Goal: Find specific page/section: Find specific page/section

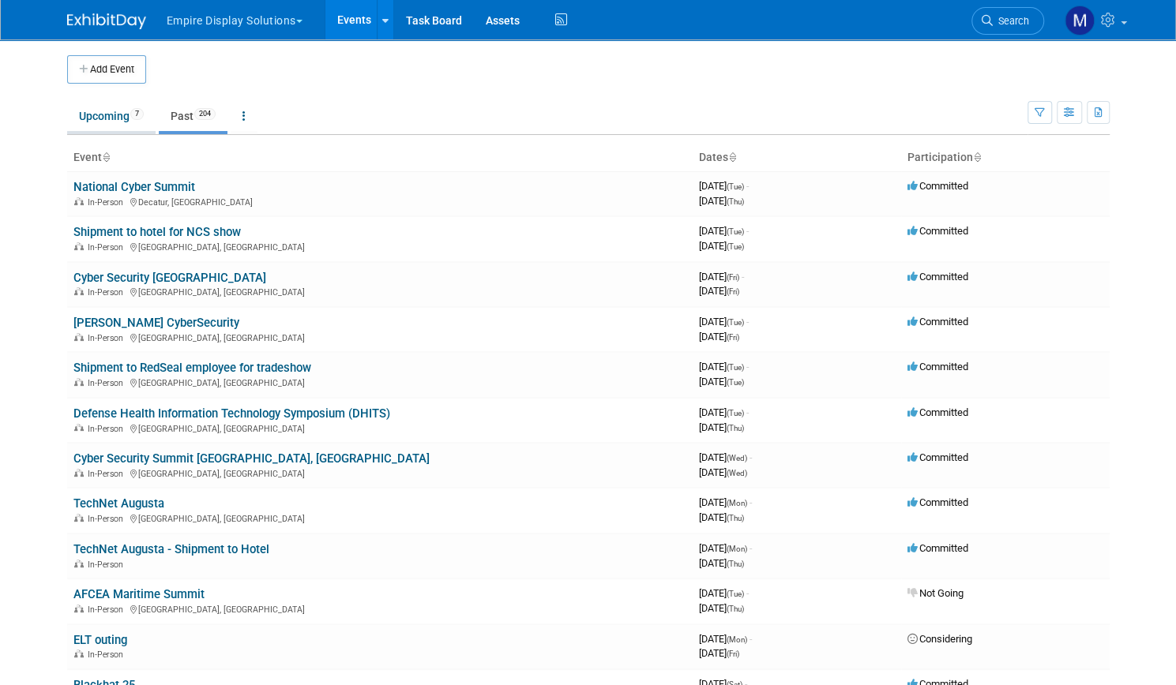
click at [99, 113] on link "Upcoming 7" at bounding box center [111, 116] width 88 height 30
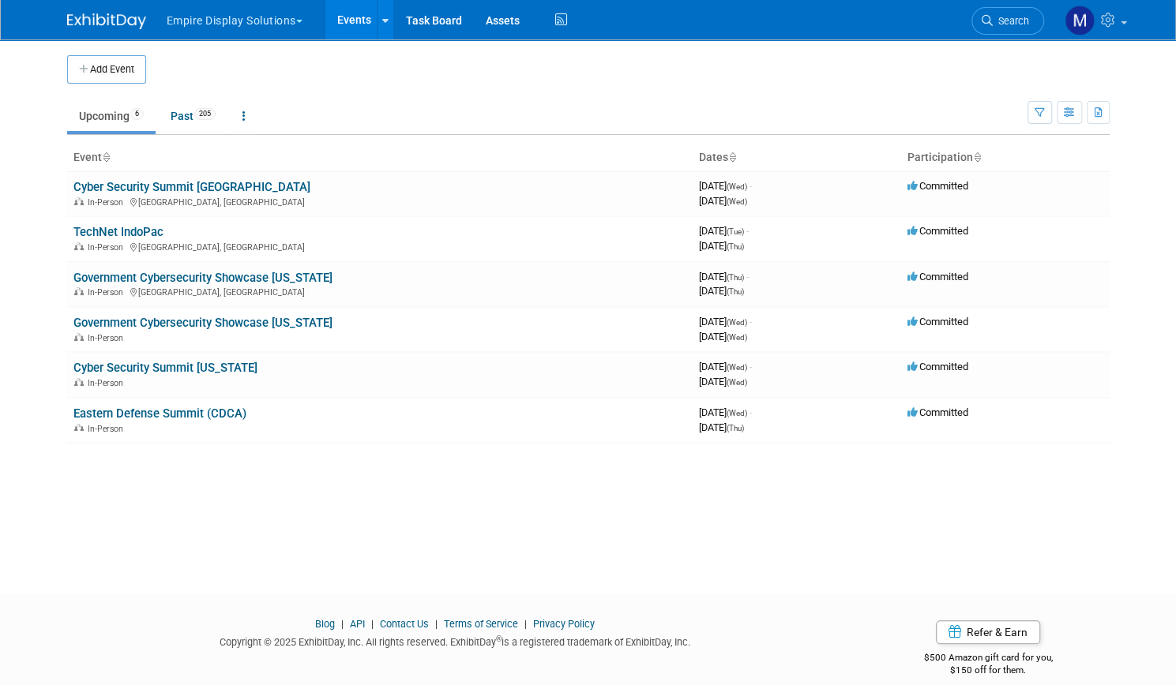
click at [224, 26] on button "Empire Display Solutions" at bounding box center [243, 17] width 157 height 35
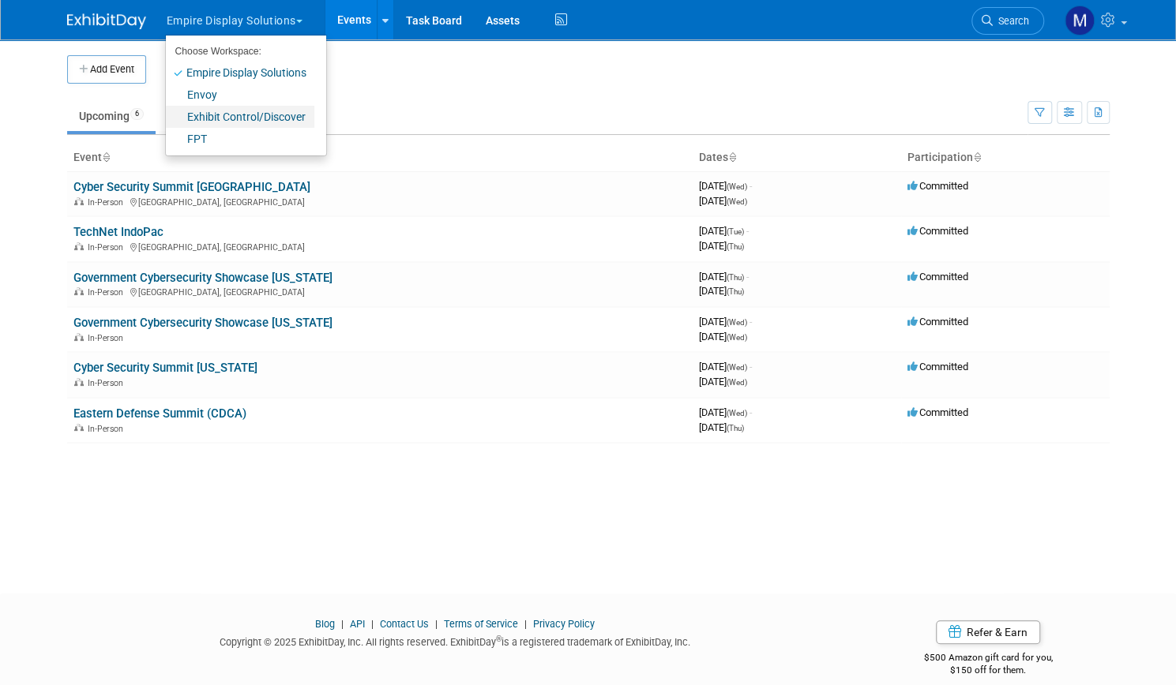
click at [208, 112] on link "Exhibit Control/Discover" at bounding box center [240, 117] width 148 height 22
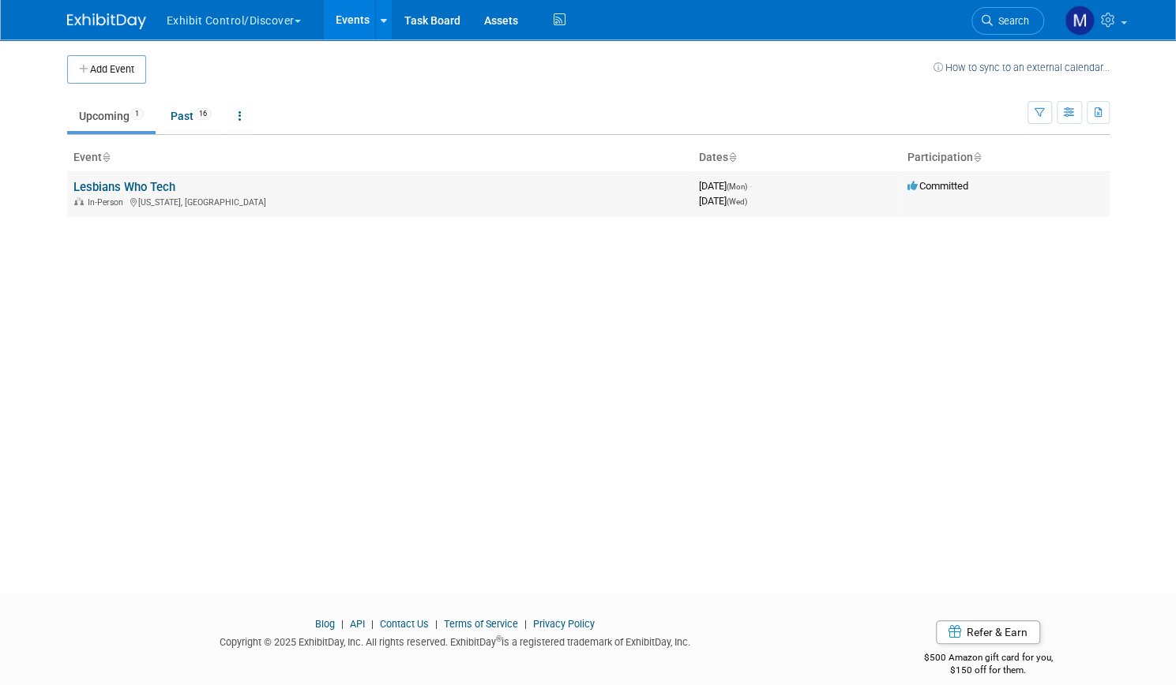
click at [128, 184] on link "Lesbians Who Tech" at bounding box center [124, 187] width 102 height 14
